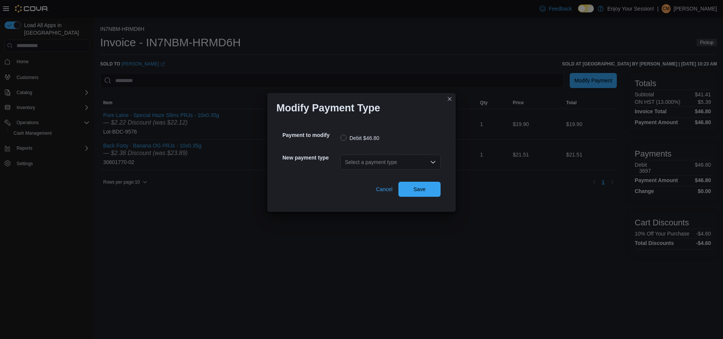
click at [357, 157] on div "Select a payment type" at bounding box center [390, 162] width 100 height 15
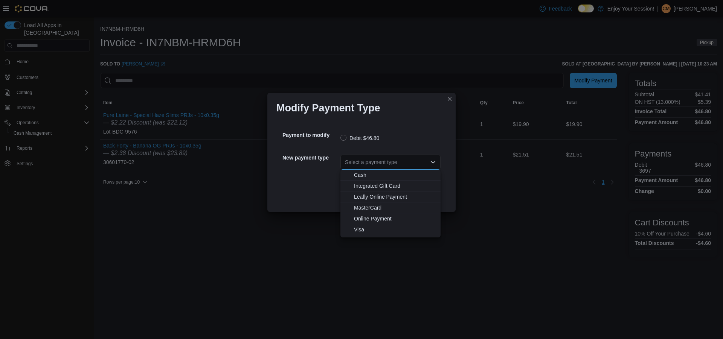
drag, startPoint x: 367, startPoint y: 207, endPoint x: 376, endPoint y: 204, distance: 9.0
click at [367, 207] on span "MasterCard" at bounding box center [395, 208] width 82 height 8
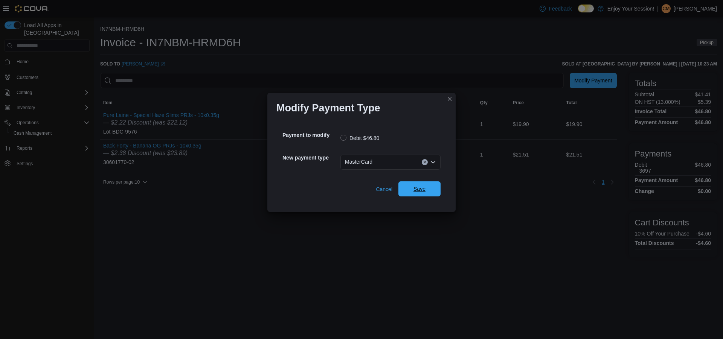
click at [416, 188] on span "Save" at bounding box center [419, 189] width 12 height 8
